Goal: Information Seeking & Learning: Understand process/instructions

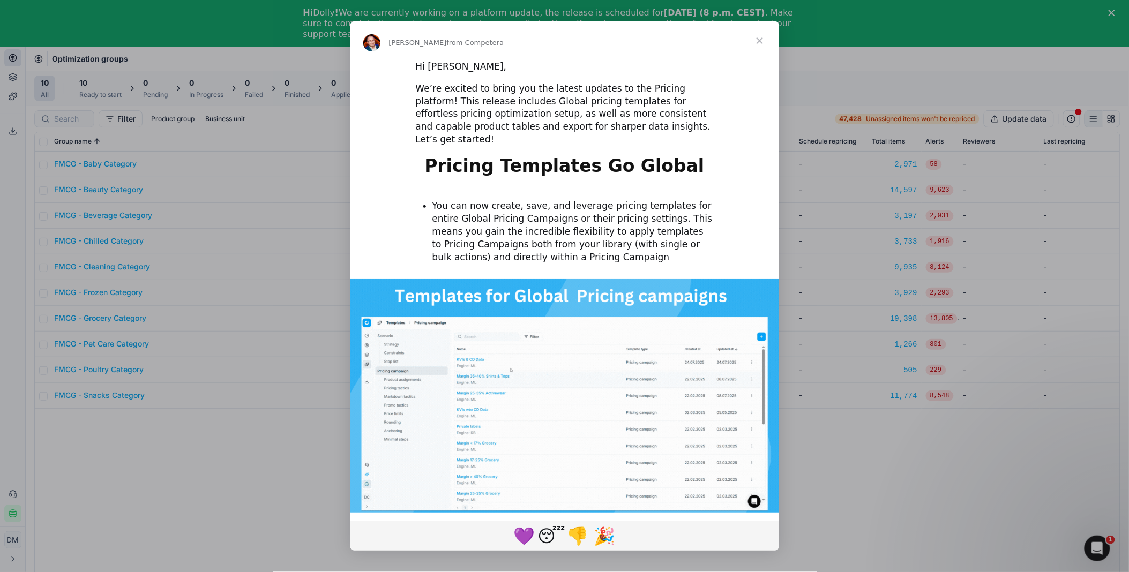
click at [760, 39] on span "Close" at bounding box center [760, 40] width 39 height 39
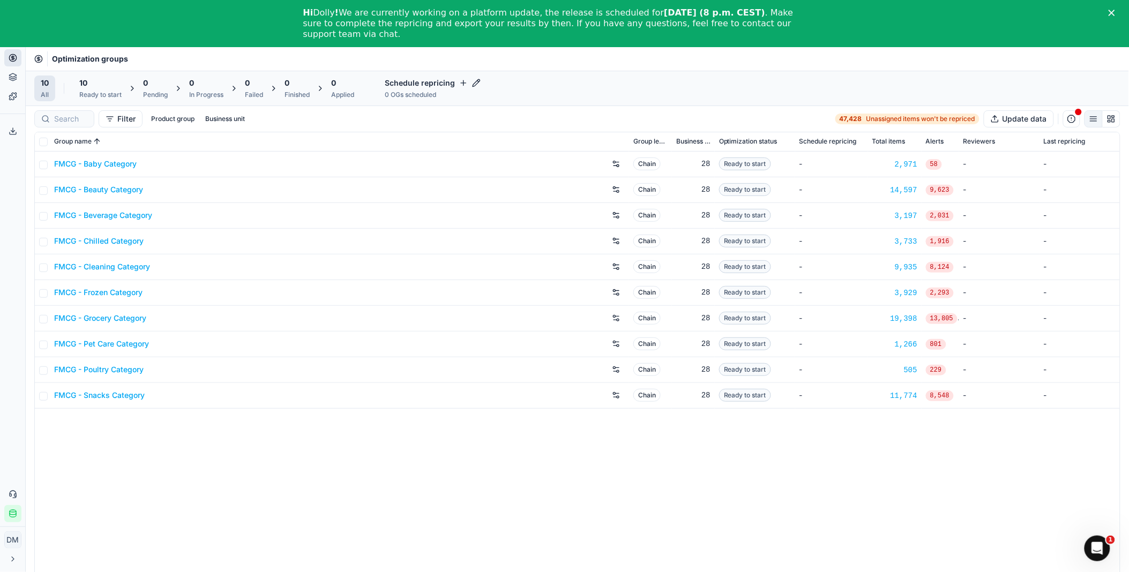
click at [1074, 115] on span "button" at bounding box center [1079, 112] width 10 height 10
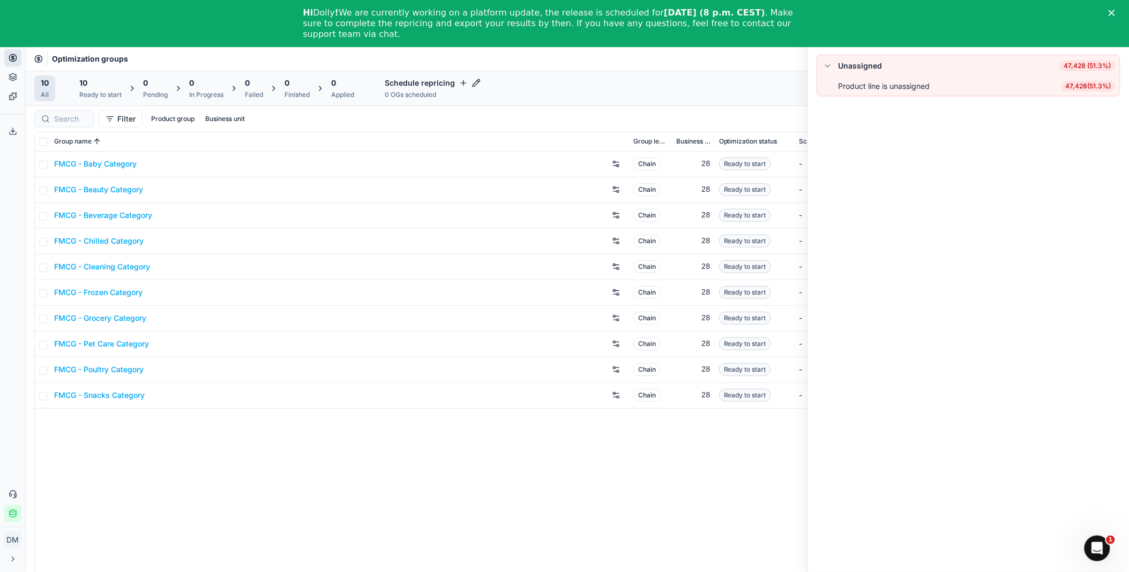
click at [830, 63] on button "button" at bounding box center [828, 65] width 13 height 13
click at [831, 65] on button "button" at bounding box center [828, 65] width 13 height 13
click at [665, 84] on div "10 All 10 Ready to start 0 Pending 0 In Progress 0 Failed 0 Finished 0 Applied …" at bounding box center [577, 89] width 1087 height 26
click at [1115, 14] on icon "Close" at bounding box center [1112, 13] width 6 height 6
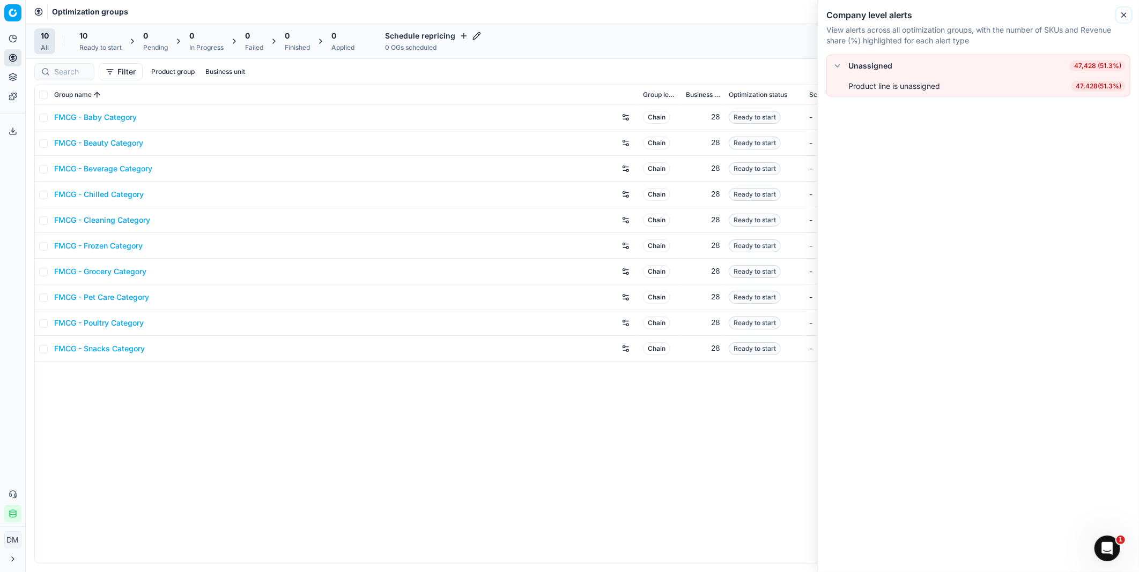
click at [1126, 13] on icon "button" at bounding box center [1123, 15] width 9 height 9
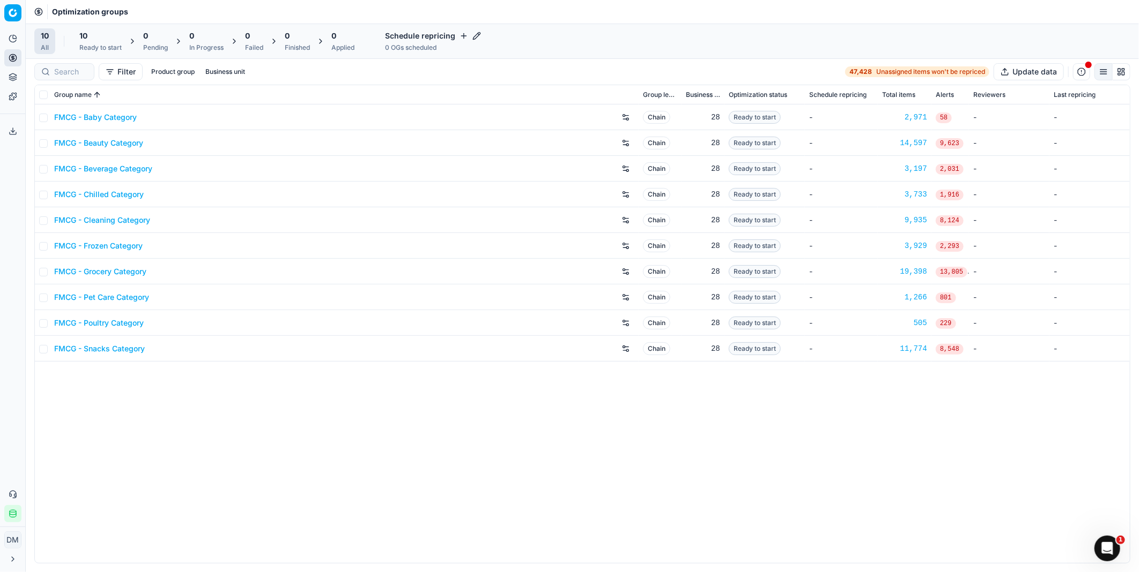
click at [761, 115] on span "Ready to start" at bounding box center [754, 117] width 52 height 13
click at [945, 120] on span "58" at bounding box center [943, 118] width 16 height 11
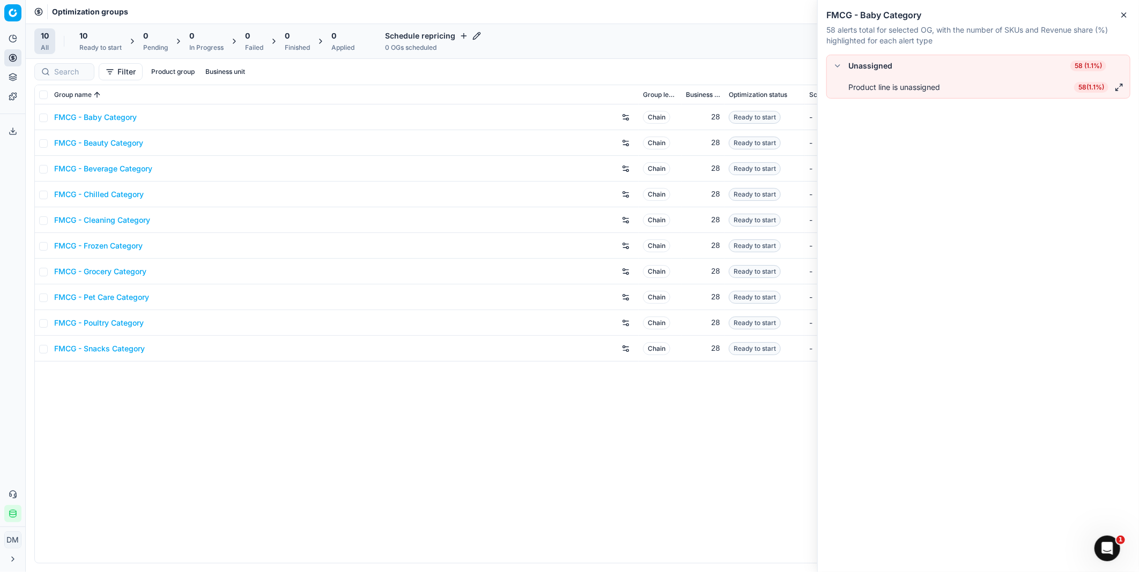
click at [837, 66] on button "button" at bounding box center [837, 65] width 13 height 13
click at [983, 71] on div "Unassigned 58 (1.1%)" at bounding box center [978, 65] width 294 height 13
click at [839, 68] on button "button" at bounding box center [837, 65] width 13 height 13
click at [1118, 86] on button "button" at bounding box center [1118, 87] width 13 height 13
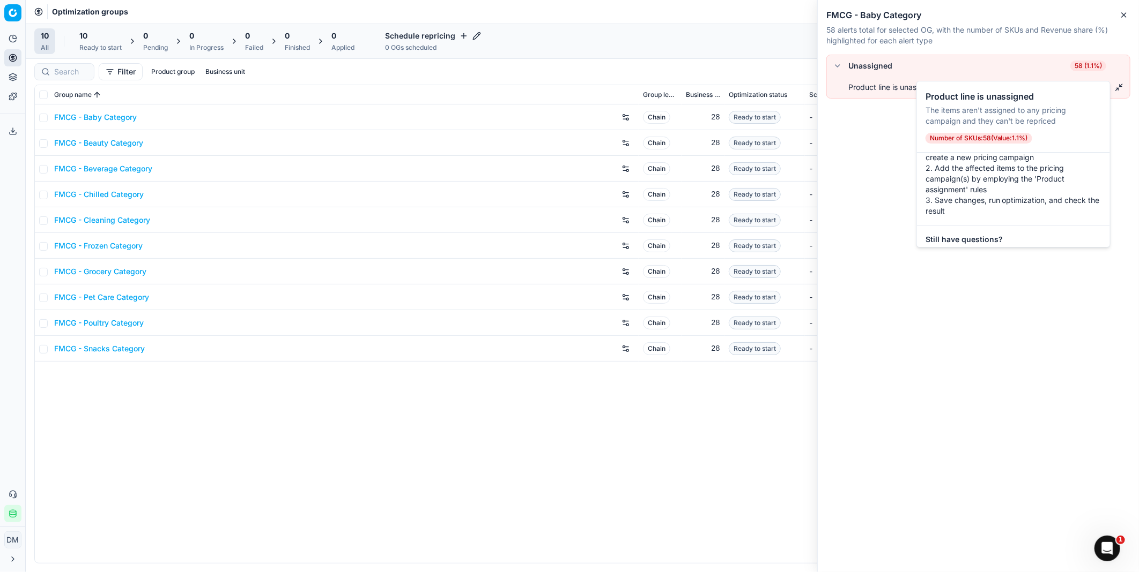
scroll to position [161, 0]
click at [1028, 333] on div "Unassigned 58 (1.1%) Product line is unassigned 58 ( 1.1% )" at bounding box center [977, 314] width 321 height 518
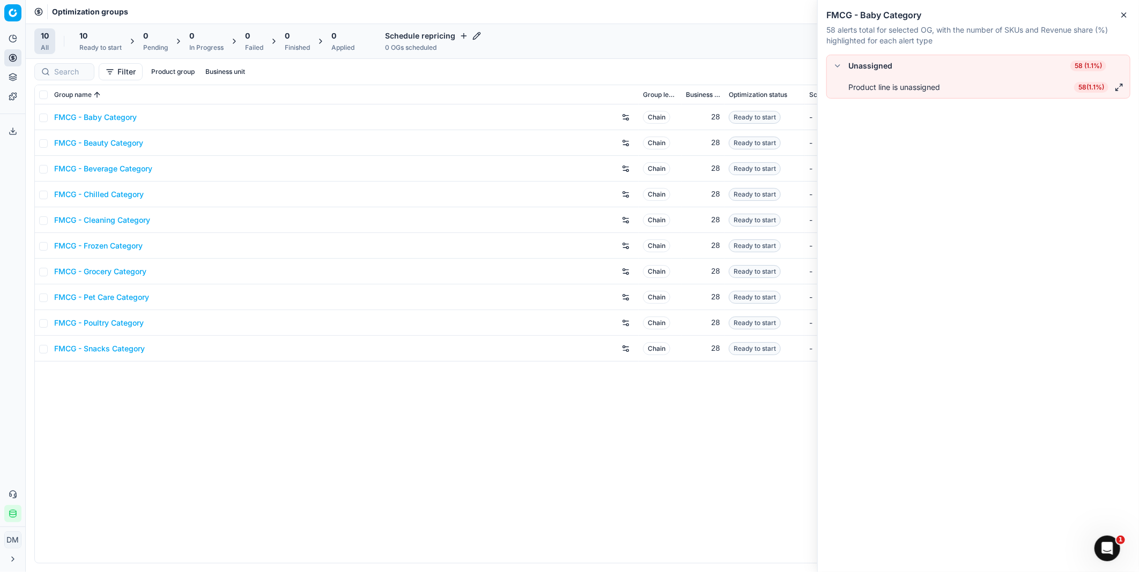
click at [396, 531] on div "FMCG - Baby Category Chain 28 Ready to start - 2,971 58 - - FMCG - Beauty Categ…" at bounding box center [582, 334] width 1095 height 459
click at [89, 113] on link "FMCG - Baby Category" at bounding box center [95, 117] width 83 height 11
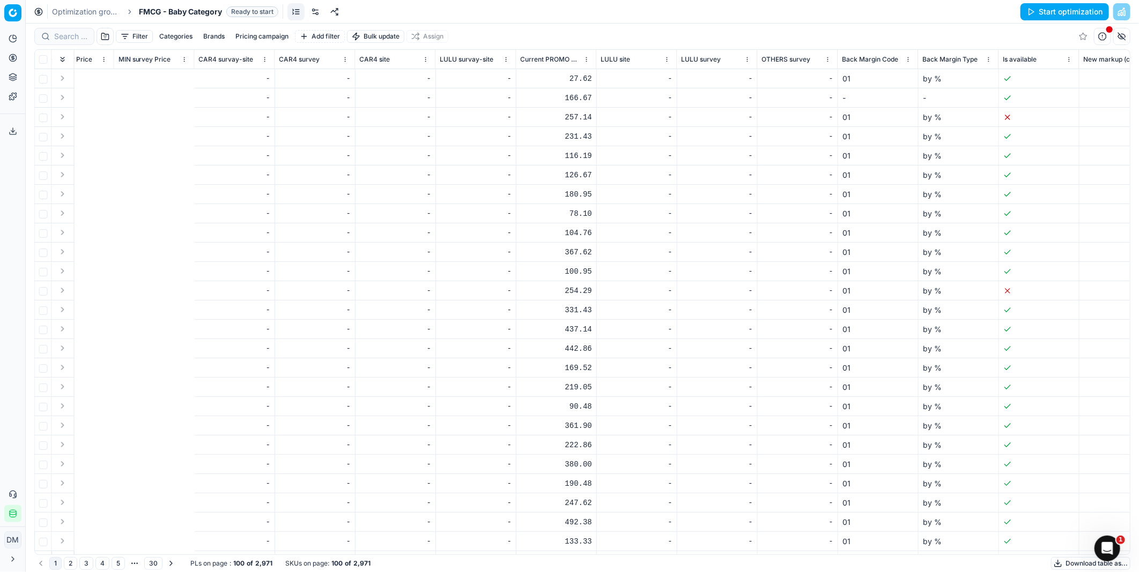
scroll to position [0, 4018]
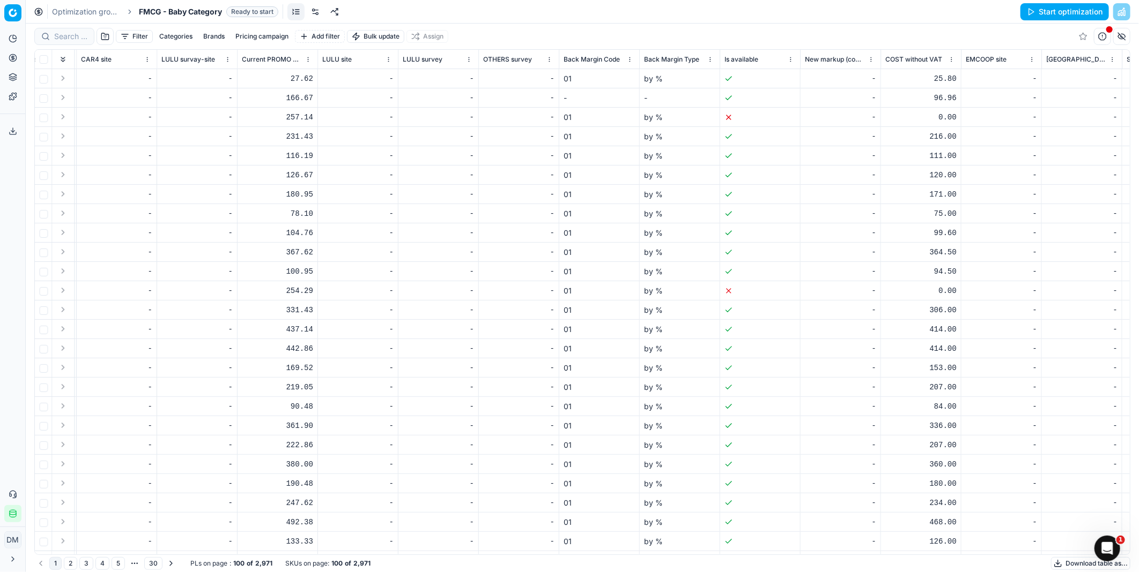
click at [774, 500] on td at bounding box center [760, 503] width 80 height 19
drag, startPoint x: 774, startPoint y: 500, endPoint x: 926, endPoint y: 497, distance: 151.7
drag, startPoint x: 809, startPoint y: 555, endPoint x: 847, endPoint y: 549, distance: 38.0
click at [847, 549] on div "Look Flag Lock Flag KVI Freeze price Alerts Item Status Item Number SKU Title F…" at bounding box center [582, 302] width 1096 height 506
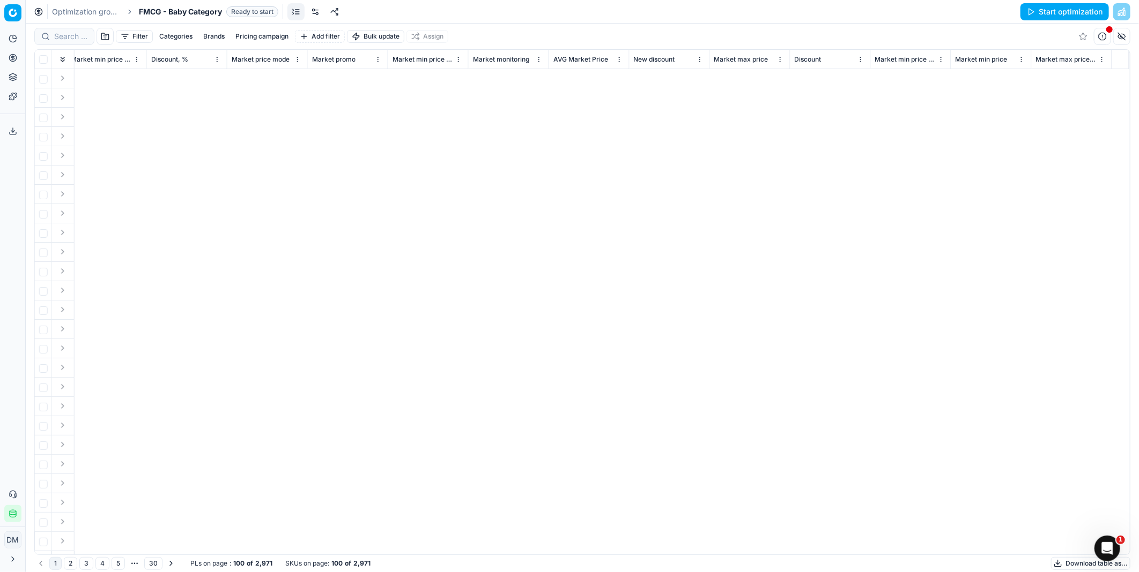
scroll to position [0, 526]
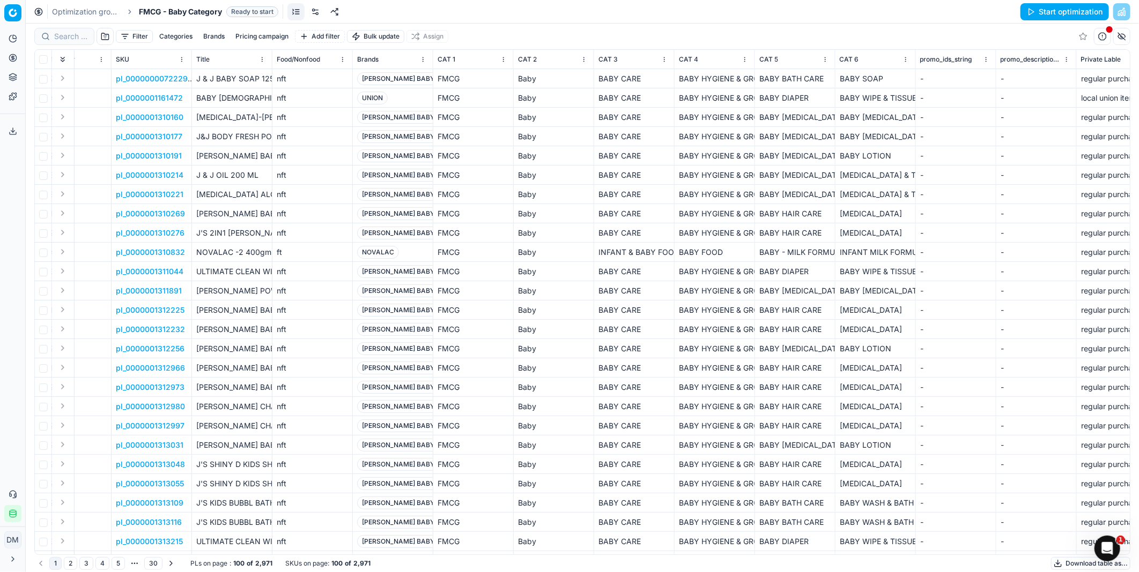
click at [151, 369] on p "pl_0000001312966" at bounding box center [150, 368] width 69 height 11
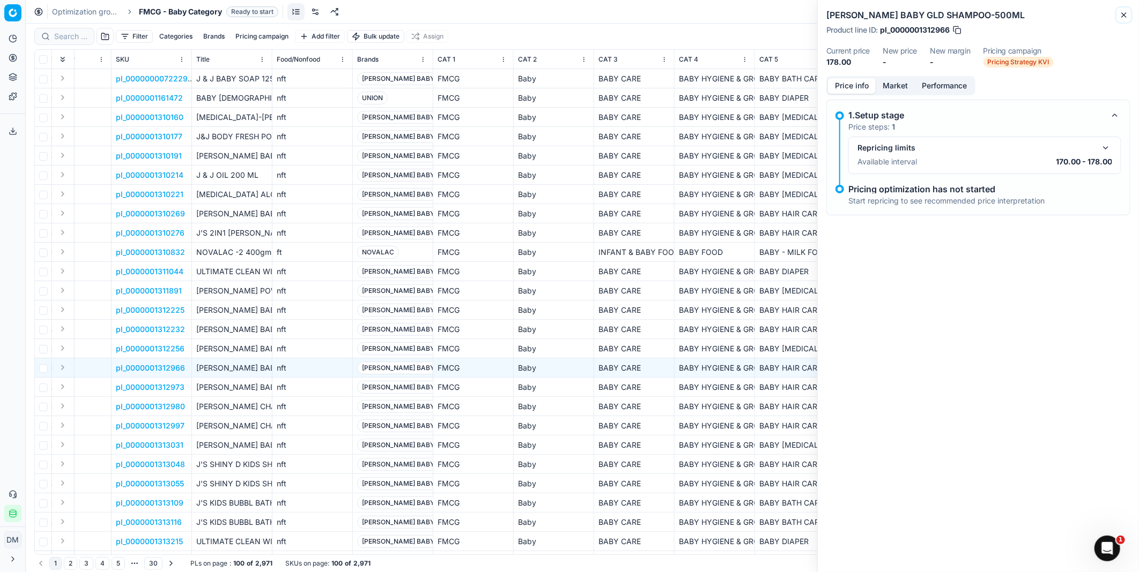
click at [1126, 14] on icon "button" at bounding box center [1123, 15] width 9 height 9
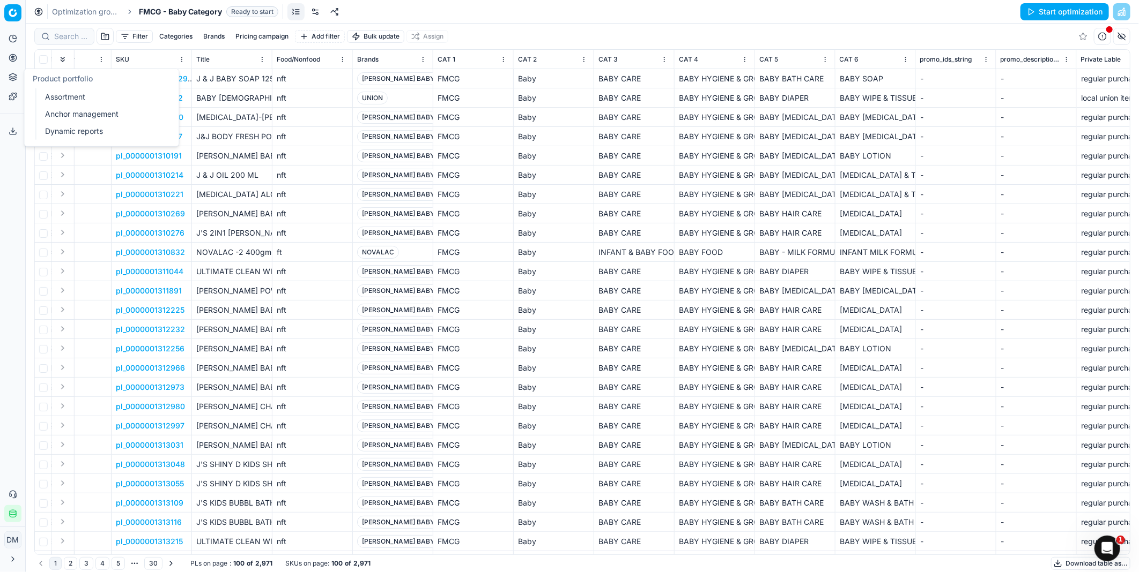
click at [15, 72] on button "Product portfolio" at bounding box center [12, 77] width 17 height 17
click at [13, 99] on icon at bounding box center [13, 96] width 9 height 9
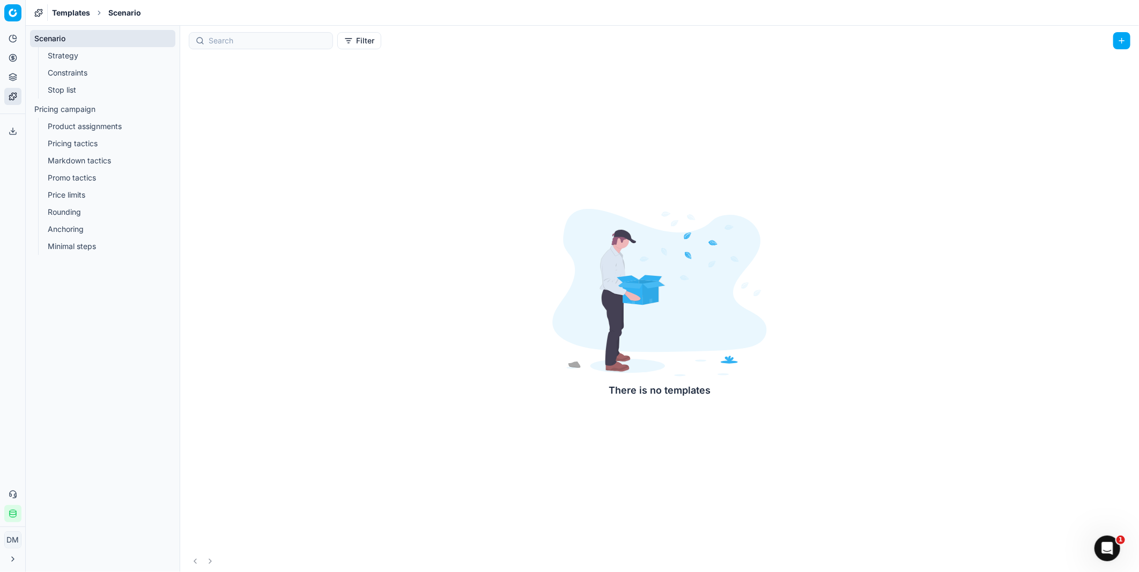
click at [133, 383] on div "Scenario Strategy Constraints Stop list Pricing campaign Product assignments Pr…" at bounding box center [103, 299] width 154 height 547
click at [67, 56] on link "Strategy" at bounding box center [102, 55] width 119 height 15
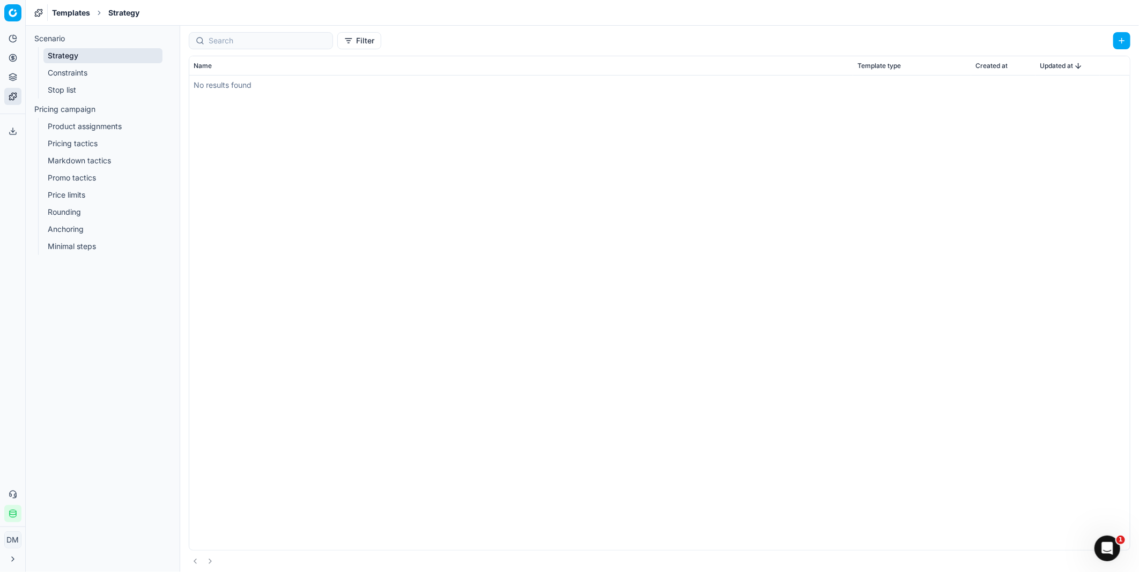
click at [71, 66] on link "Constraints" at bounding box center [102, 72] width 119 height 15
click at [87, 88] on link "Stop list" at bounding box center [102, 90] width 119 height 15
click at [87, 103] on link "Pricing campaign" at bounding box center [102, 109] width 145 height 17
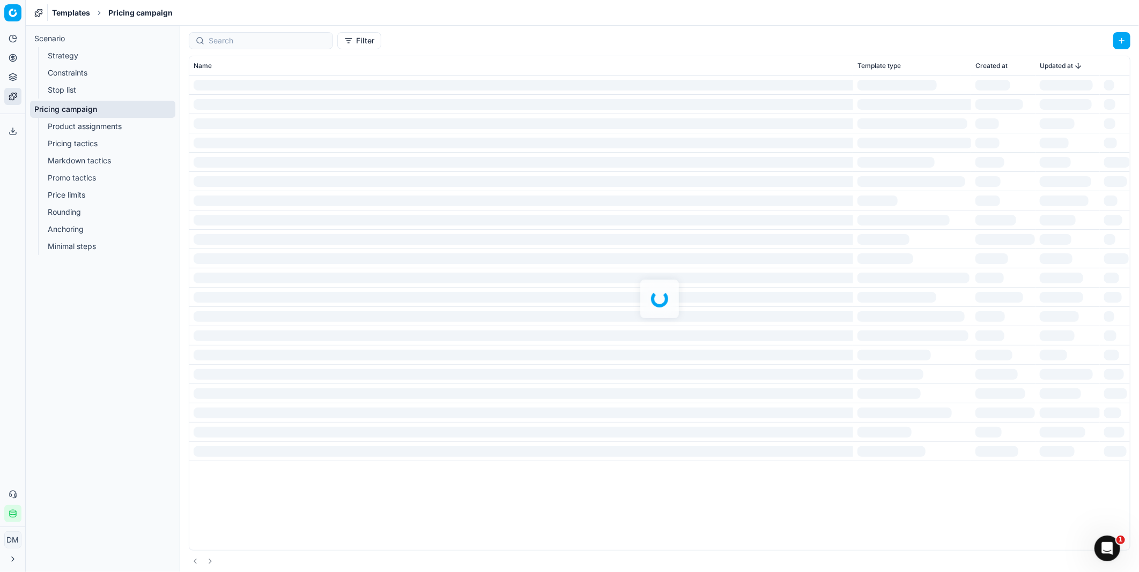
click at [93, 128] on link "Product assignments" at bounding box center [102, 126] width 119 height 15
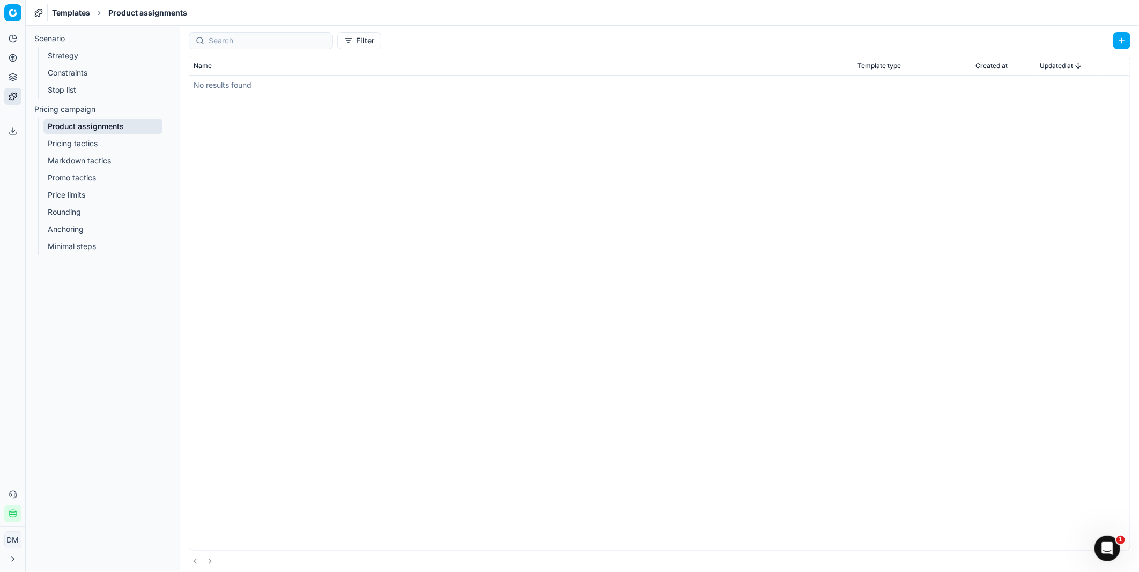
click at [111, 137] on link "Pricing tactics" at bounding box center [102, 143] width 119 height 15
click at [242, 86] on button "5% to C4R, 6% to Lulu" at bounding box center [236, 86] width 84 height 11
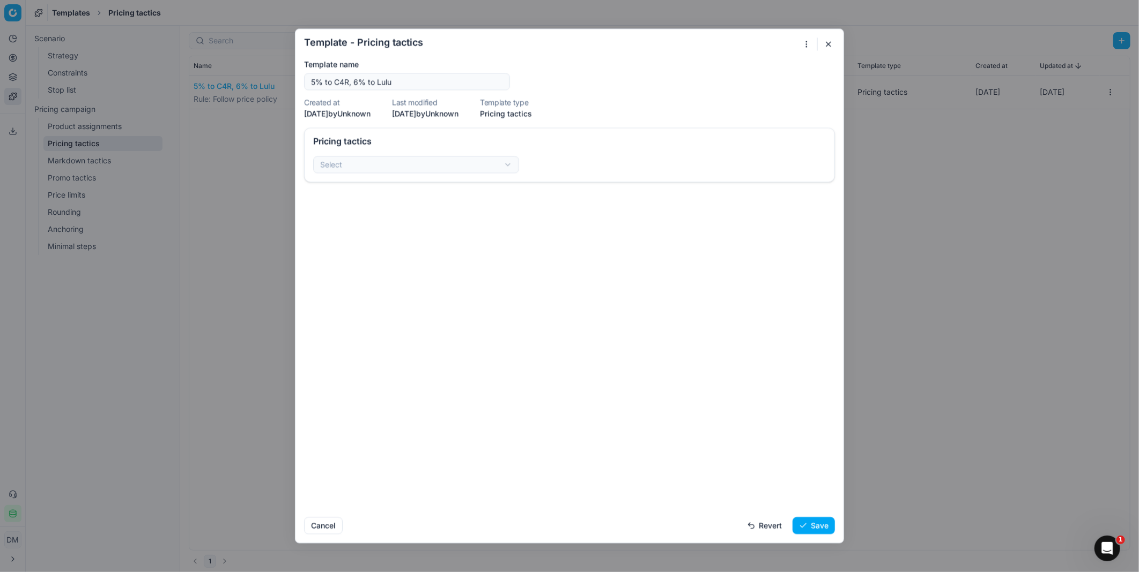
click at [831, 42] on button "button" at bounding box center [828, 44] width 13 height 13
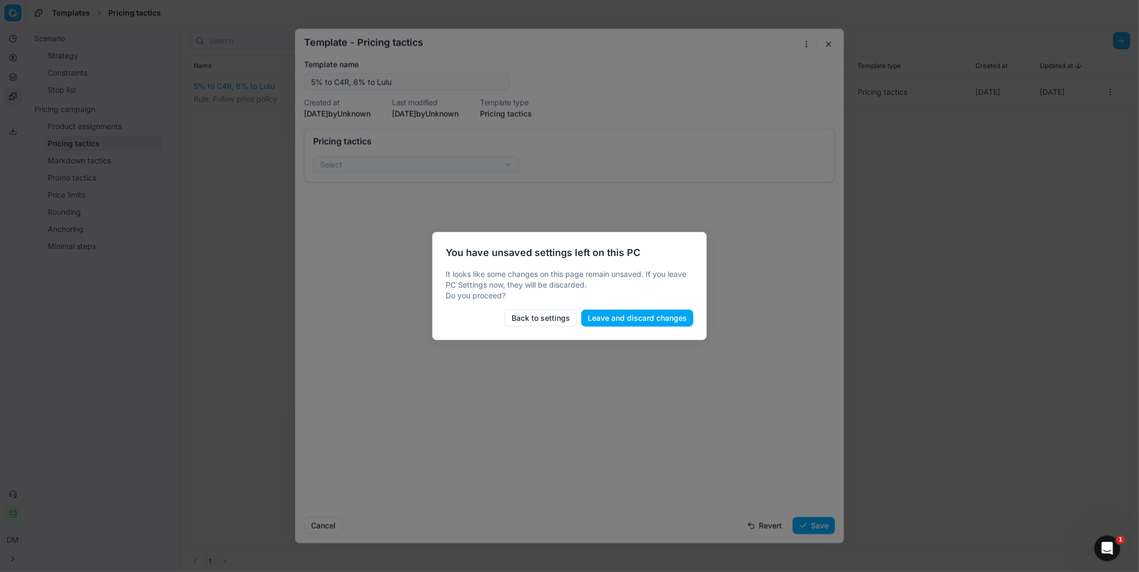
click at [607, 315] on button "Leave and discard changes" at bounding box center [637, 318] width 112 height 17
